Goal: Information Seeking & Learning: Check status

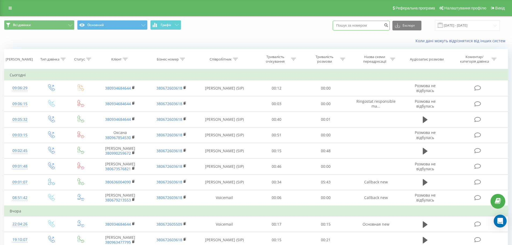
click at [373, 22] on input at bounding box center [361, 26] width 57 height 10
paste input "380 95 939 4324"
type input "380 95 939 4324"
click at [388, 26] on icon "submit" at bounding box center [386, 24] width 5 height 3
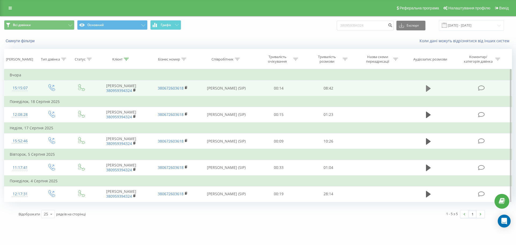
click at [428, 91] on icon at bounding box center [428, 88] width 5 height 6
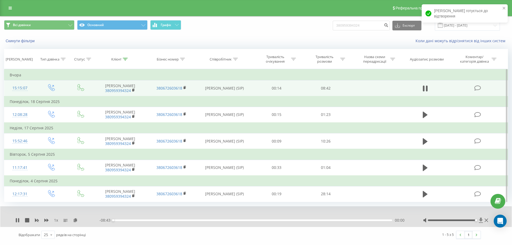
drag, startPoint x: 452, startPoint y: 240, endPoint x: 480, endPoint y: 241, distance: 28.0
click at [480, 223] on div at bounding box center [456, 219] width 66 height 5
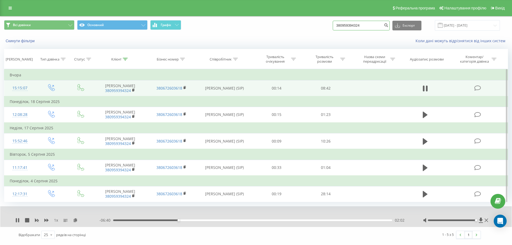
drag, startPoint x: 371, startPoint y: 25, endPoint x: 334, endPoint y: 23, distance: 37.7
click at [334, 23] on div "Всі дзвінки Основний Графік 380959394324 Експорт .csv .xls .xlsx 20.05.2025 - 2…" at bounding box center [256, 25] width 504 height 10
click at [45, 222] on icon at bounding box center [46, 219] width 4 height 3
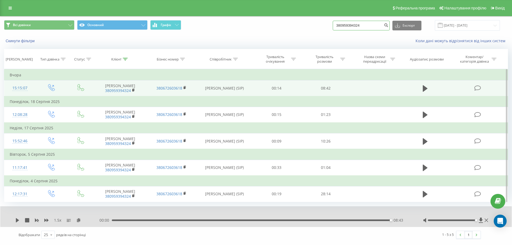
paste input "68 993 0033"
type input "380 68 993 0033"
click at [388, 26] on icon "submit" at bounding box center [386, 24] width 5 height 3
